Goal: Task Accomplishment & Management: Complete application form

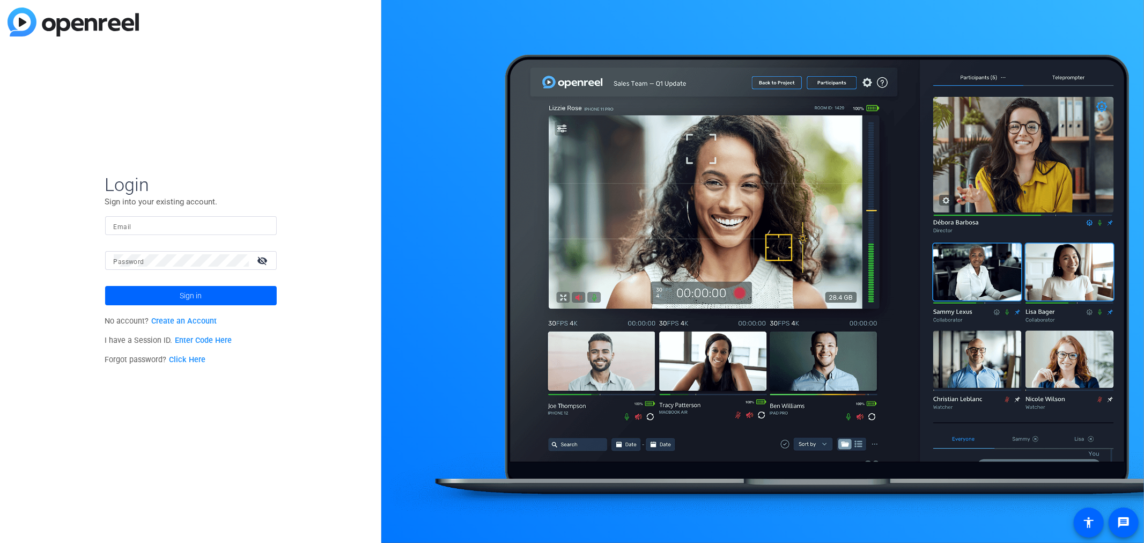
click at [145, 222] on input "Email" at bounding box center [191, 225] width 154 height 13
type input "Haritha"
click at [124, 225] on input "Haritha" at bounding box center [191, 225] width 154 height 13
click at [189, 340] on link "Enter Code Here" at bounding box center [203, 340] width 57 height 9
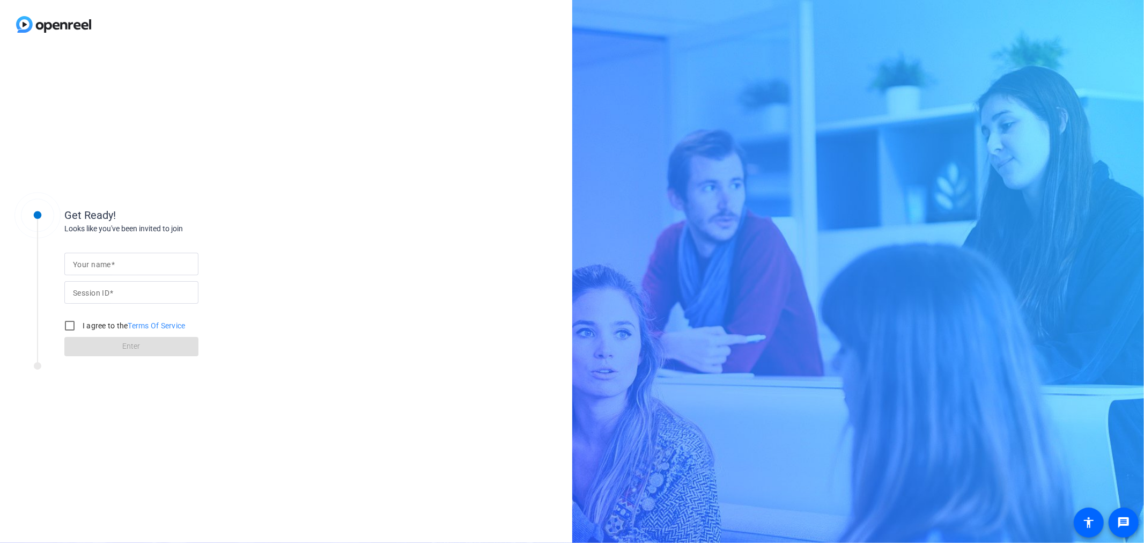
click at [105, 260] on mat-label "Your name" at bounding box center [92, 264] width 38 height 9
click at [105, 260] on input "Your name" at bounding box center [131, 263] width 117 height 13
type input "Haritha"
click at [127, 294] on input "Session ID" at bounding box center [131, 292] width 117 height 13
type input "385101977"
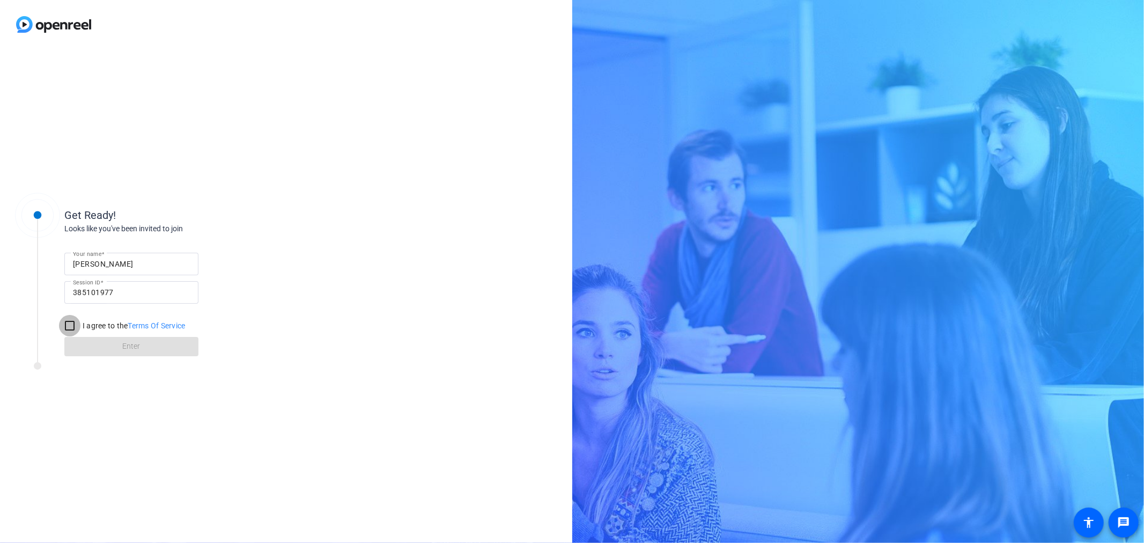
click at [69, 325] on input "I agree to the Terms Of Service" at bounding box center [69, 325] width 21 height 21
checkbox input "true"
click at [102, 346] on span at bounding box center [131, 347] width 134 height 26
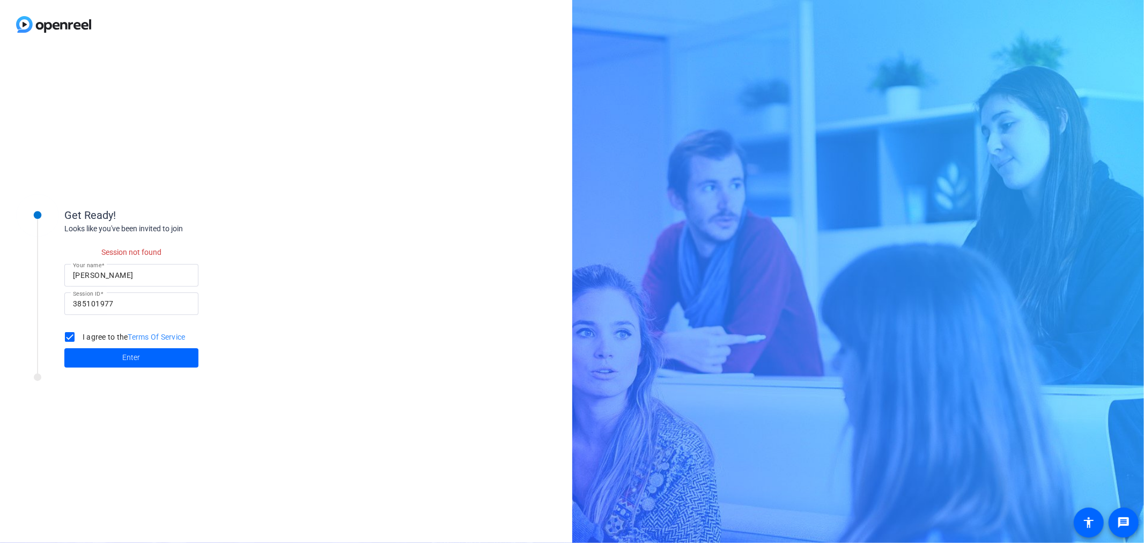
click at [86, 308] on input "385101977" at bounding box center [131, 303] width 117 height 13
click at [93, 305] on input "385101977" at bounding box center [131, 303] width 117 height 13
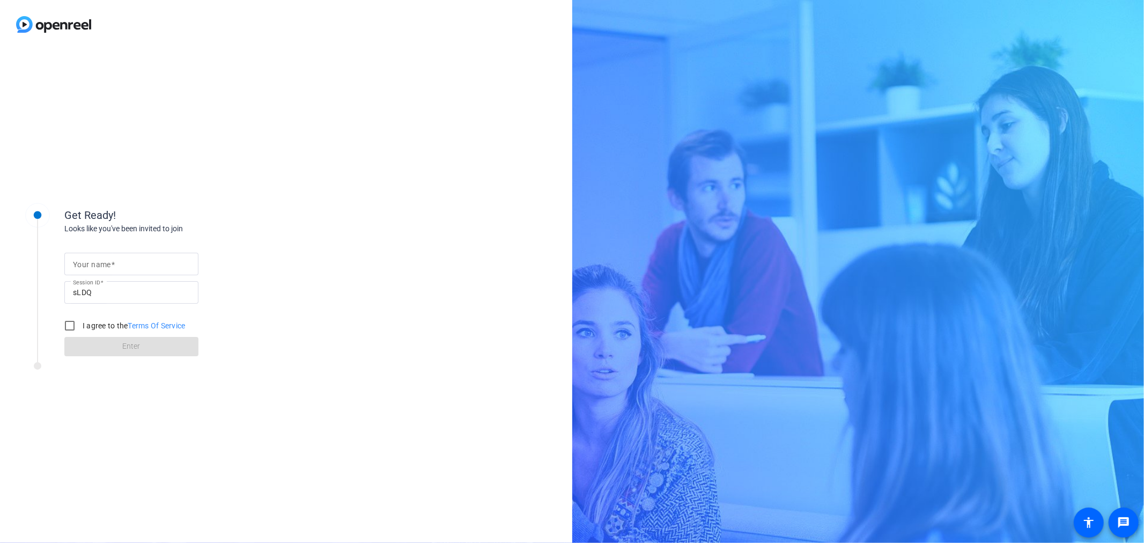
click at [92, 261] on mat-label "Your name" at bounding box center [92, 264] width 38 height 9
click at [92, 261] on input "Your name" at bounding box center [131, 263] width 117 height 13
type input "Haritha"
click at [70, 324] on input "I agree to the Terms Of Service" at bounding box center [69, 325] width 21 height 21
checkbox input "true"
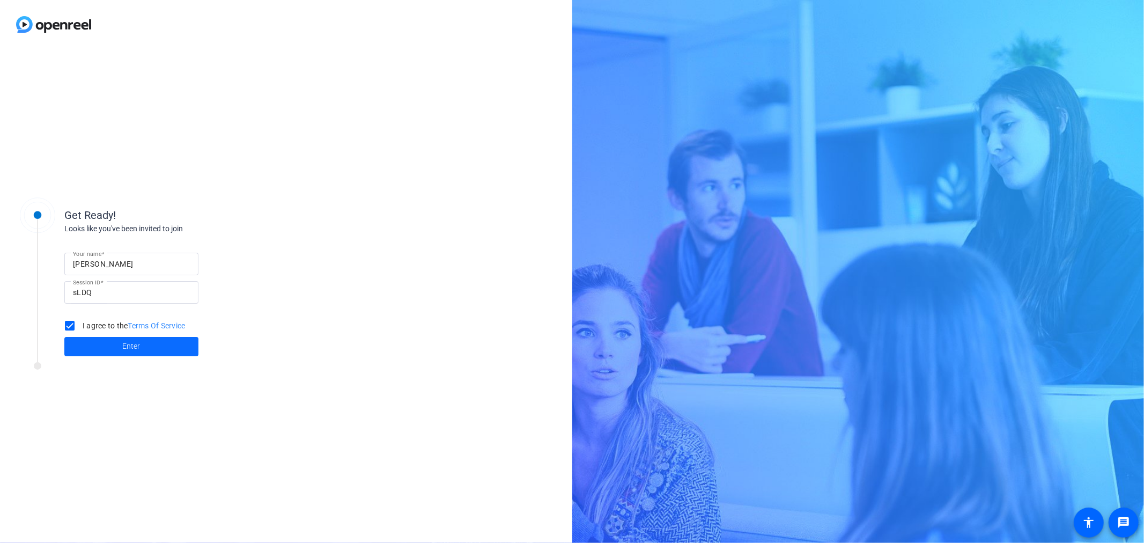
click at [121, 349] on span at bounding box center [131, 347] width 134 height 26
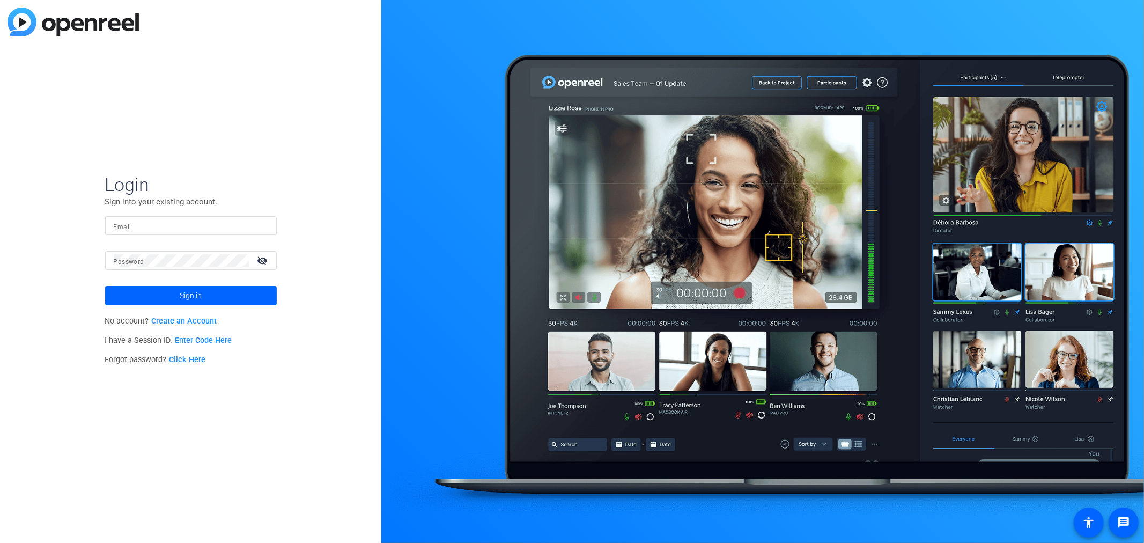
click at [127, 228] on mat-label "Email" at bounding box center [123, 227] width 18 height 8
click at [127, 228] on input "Email" at bounding box center [191, 225] width 154 height 13
